Goal: Task Accomplishment & Management: Use online tool/utility

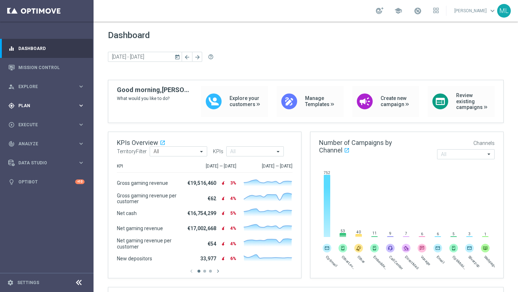
click at [79, 105] on icon "keyboard_arrow_right" at bounding box center [81, 105] width 7 height 7
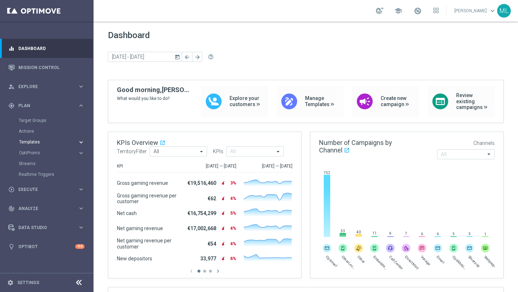
drag, startPoint x: 82, startPoint y: 141, endPoint x: 78, endPoint y: 142, distance: 4.5
click at [82, 141] on icon "keyboard_arrow_right" at bounding box center [81, 142] width 7 height 7
click at [35, 156] on div "Optimail" at bounding box center [57, 153] width 71 height 11
click at [34, 153] on link "Optimail" at bounding box center [48, 153] width 53 height 6
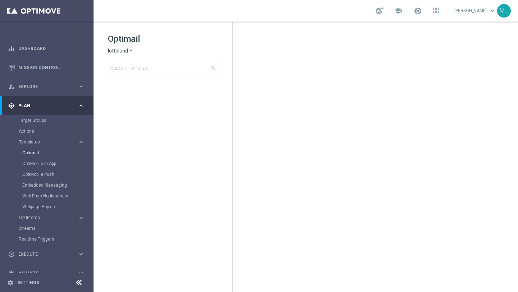
click at [128, 51] on icon "arrow_drop_down" at bounding box center [131, 51] width 6 height 7
click at [0, 0] on span "KenoGO" at bounding box center [0, 0] width 0 height 0
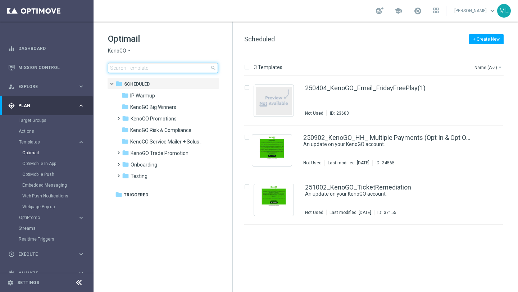
click at [127, 70] on input at bounding box center [163, 68] width 110 height 10
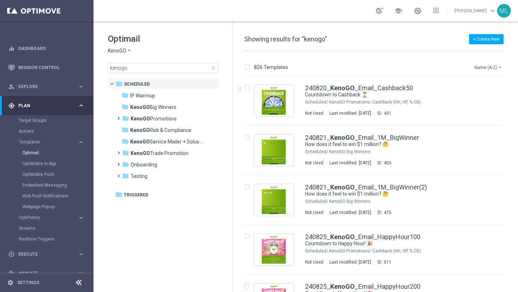
click at [496, 68] on button "Name (A-Z) arrow_drop_down" at bounding box center [489, 67] width 30 height 9
click at [484, 111] on span "Date Modified (Oldest)" at bounding box center [475, 109] width 46 height 5
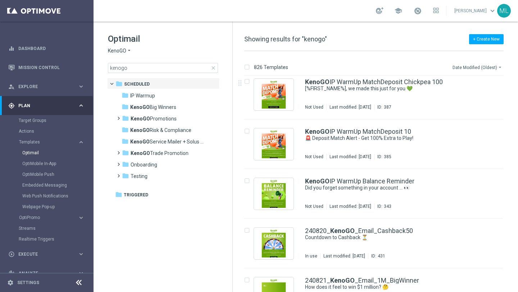
scroll to position [356, 0]
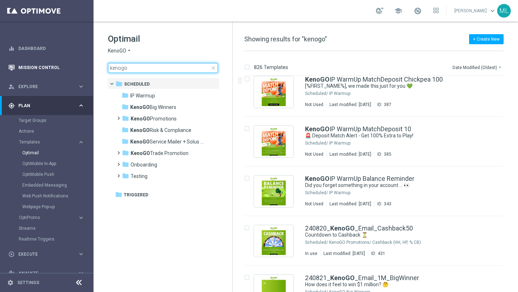
drag, startPoint x: 141, startPoint y: 70, endPoint x: 90, endPoint y: 67, distance: 51.5
click at [90, 67] on main "equalizer Dashboard Mission Control" at bounding box center [259, 146] width 518 height 292
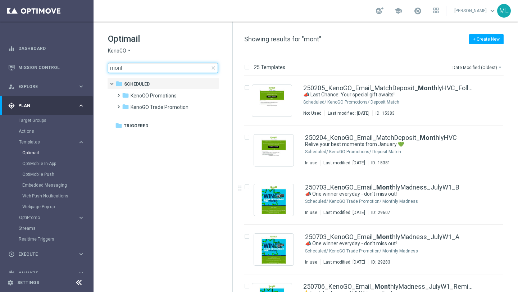
type input "mont"
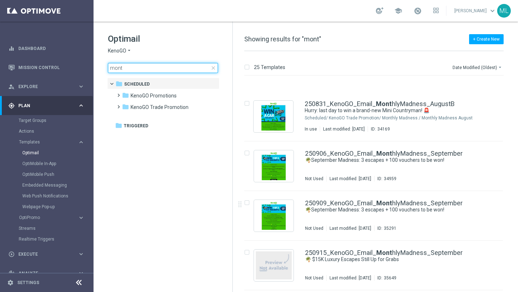
scroll to position [1025, 0]
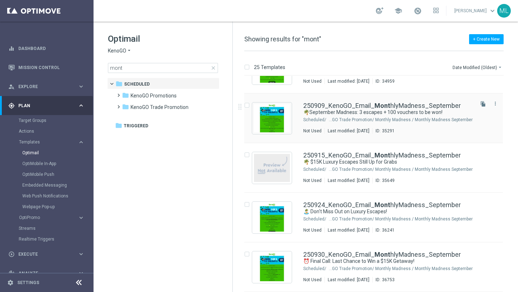
click at [456, 111] on div "🌴September Madness: 3 escapes + 100 vouchers to be won!" at bounding box center [388, 112] width 170 height 7
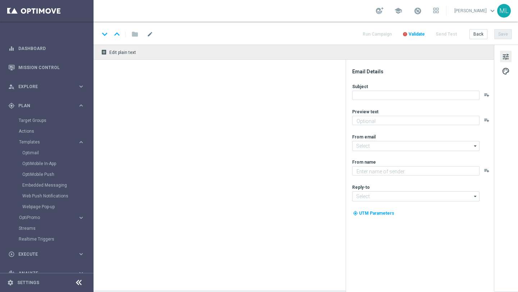
type textarea "Enter now for your chance to getaway in style!"
type textarea "KenoGO"
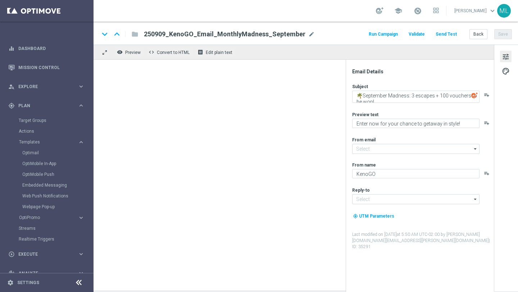
type input "[EMAIL_ADDRESS][DOMAIN_NAME]"
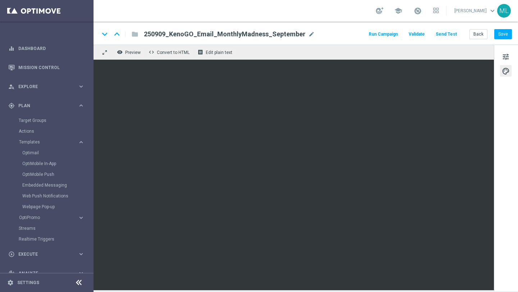
drag, startPoint x: 470, startPoint y: 3, endPoint x: 492, endPoint y: 31, distance: 35.5
click at [476, 6] on div "school [PERSON_NAME] keyboard_arrow_down ML" at bounding box center [306, 11] width 425 height 22
